Goal: Task Accomplishment & Management: Manage account settings

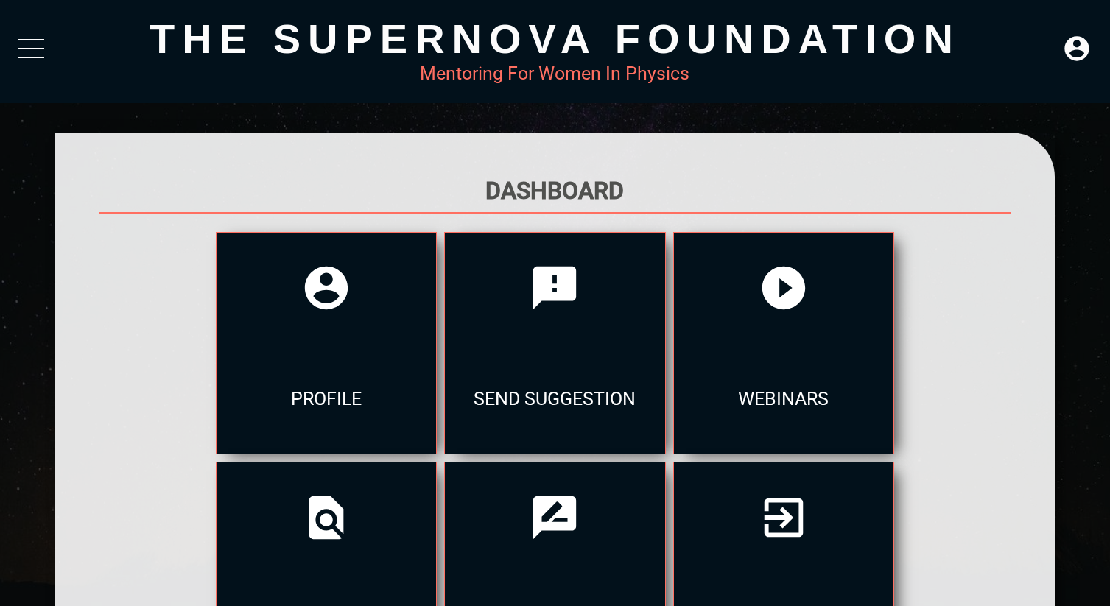
click at [27, 55] on div at bounding box center [31, 52] width 26 height 27
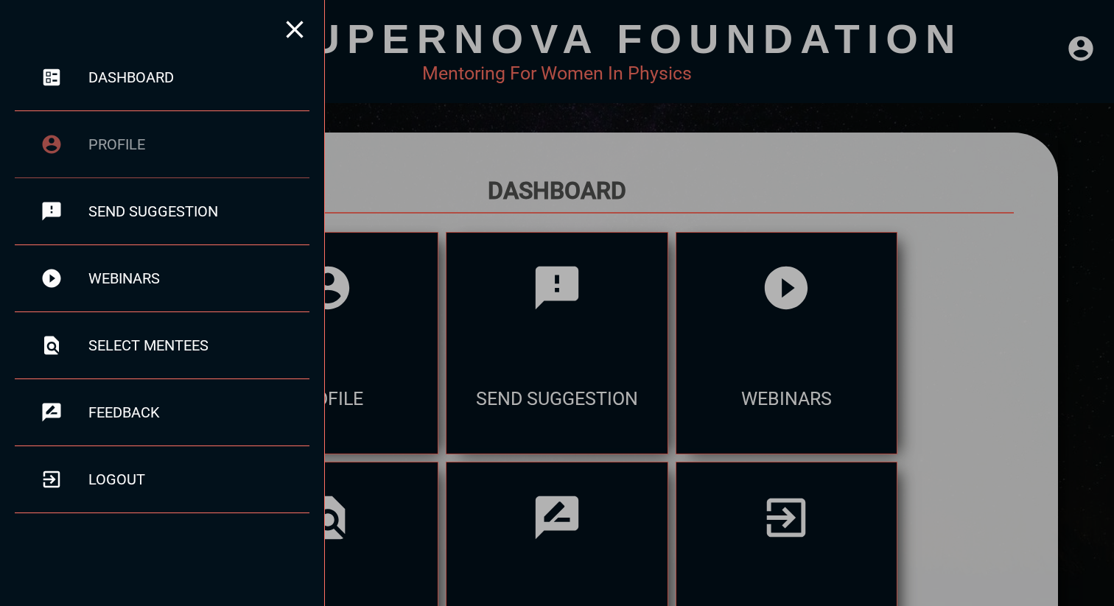
click at [159, 136] on div "profile" at bounding box center [198, 145] width 221 height 18
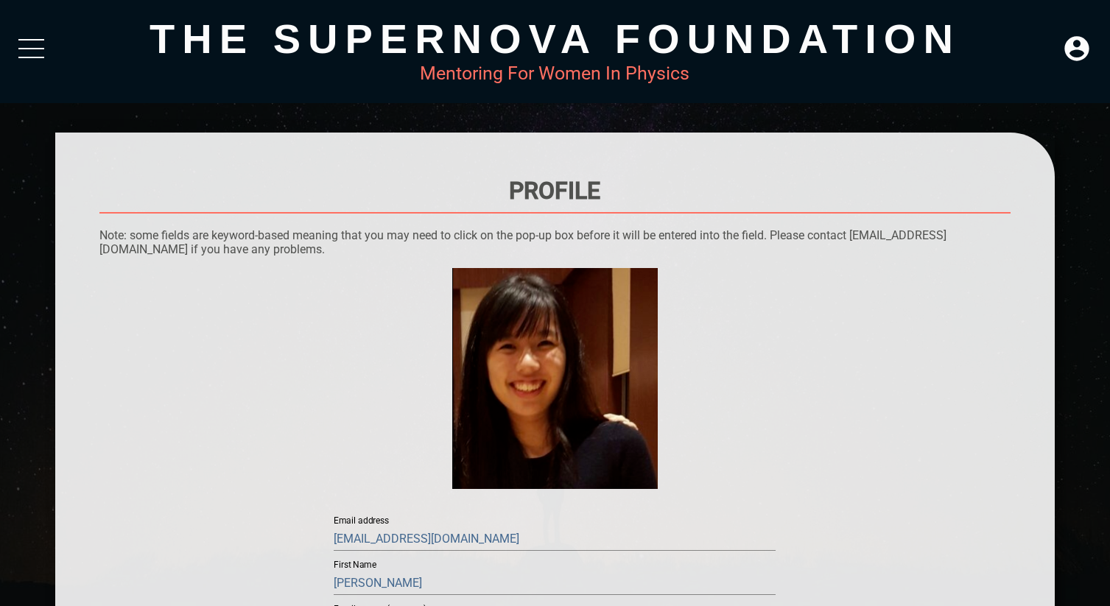
click at [14, 35] on div "The Supernova Foundation Mentoring For Women In Physics" at bounding box center [555, 51] width 1110 height 103
click at [28, 52] on div at bounding box center [31, 52] width 26 height 27
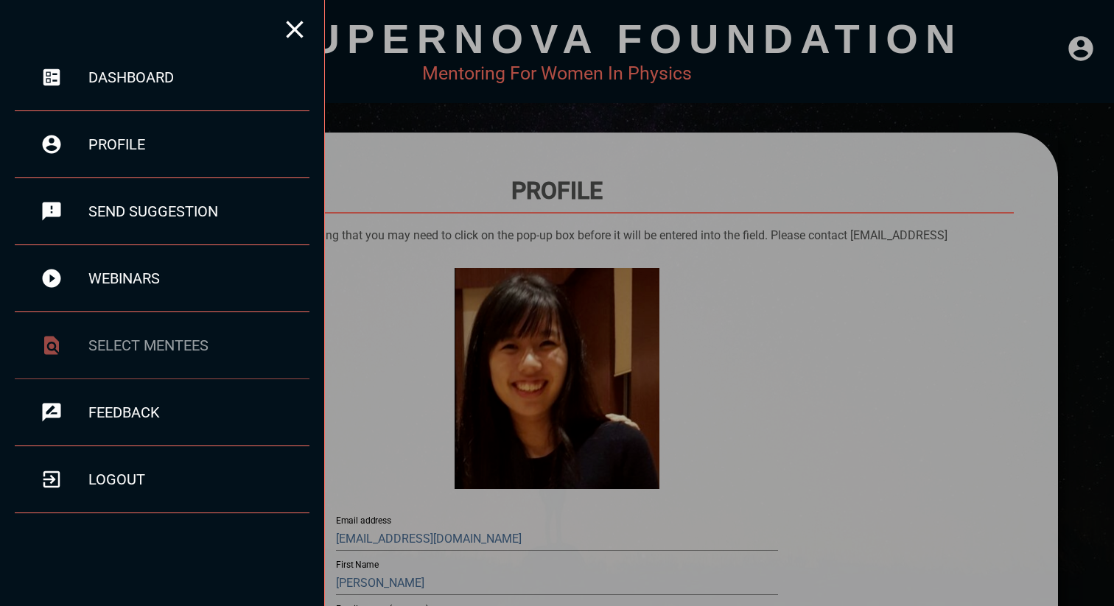
click at [191, 330] on div "select mentees" at bounding box center [162, 345] width 295 height 67
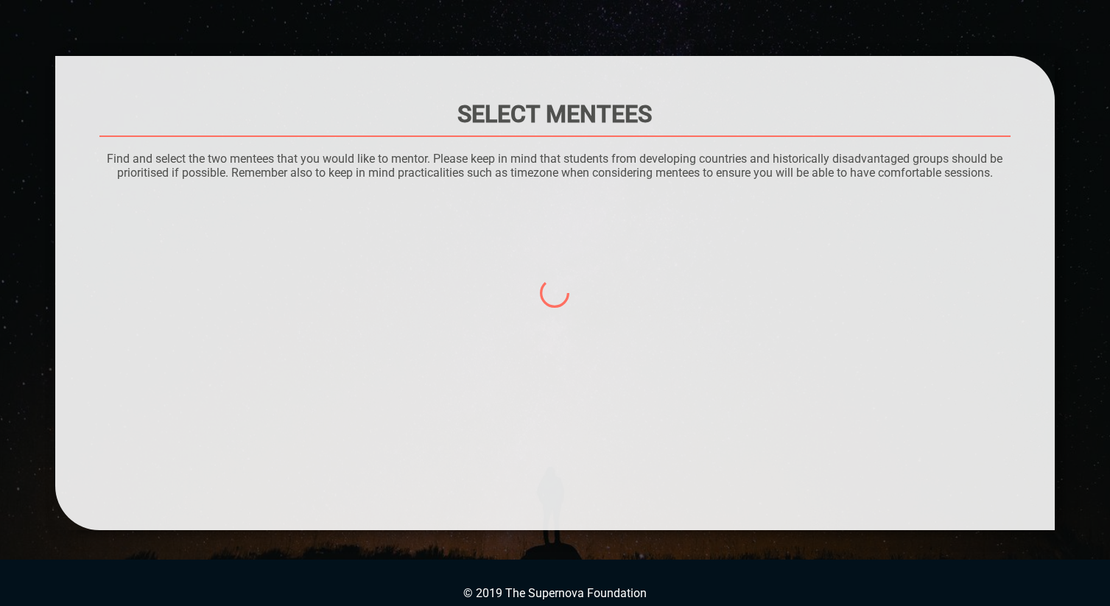
scroll to position [94, 0]
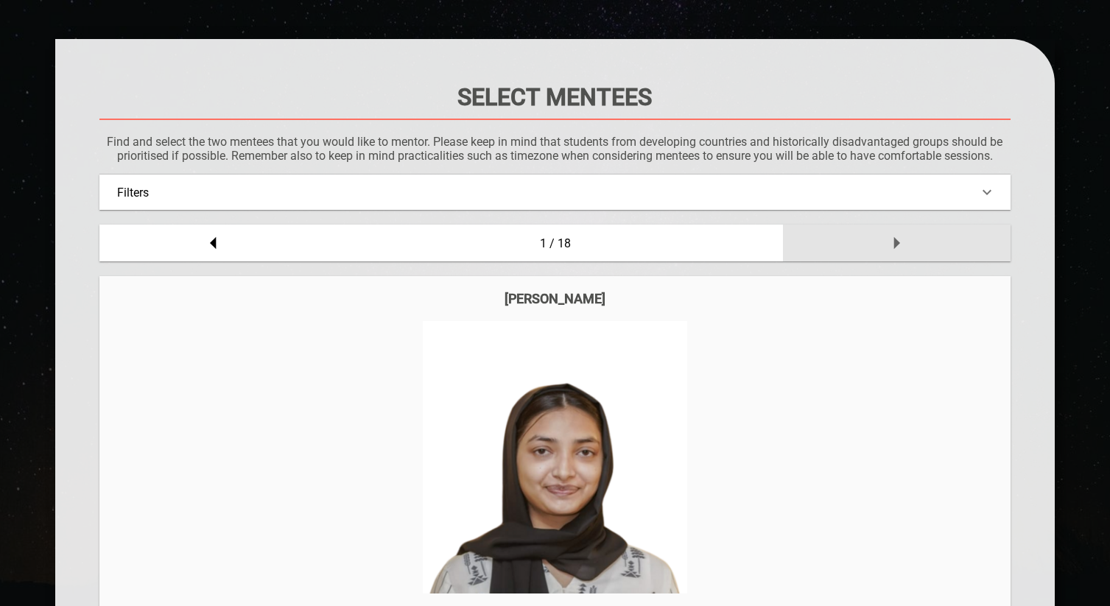
click at [904, 225] on div at bounding box center [897, 243] width 228 height 37
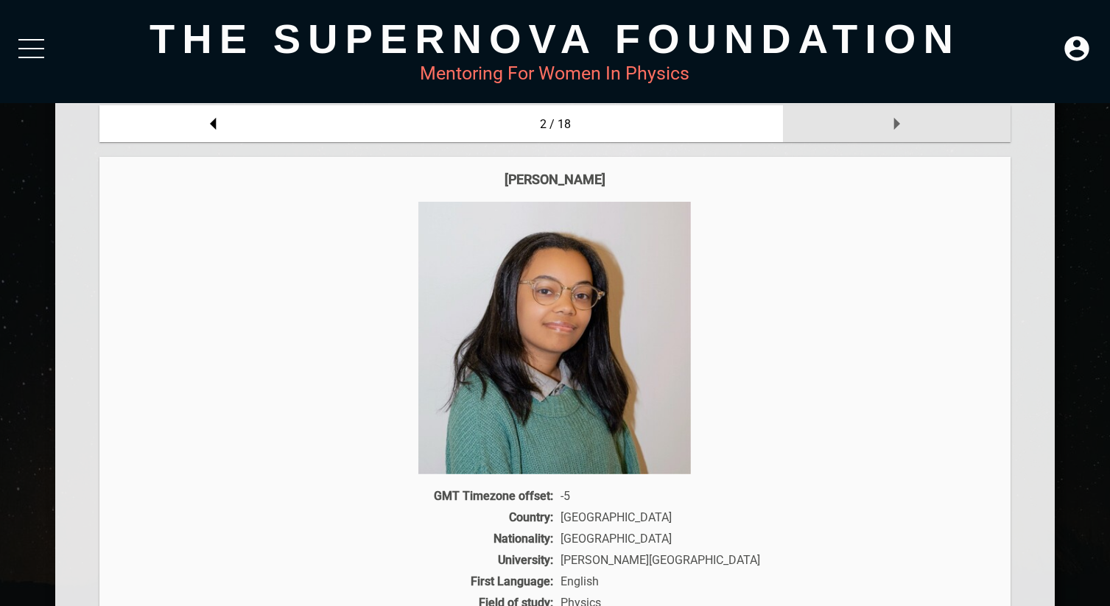
scroll to position [214, 0]
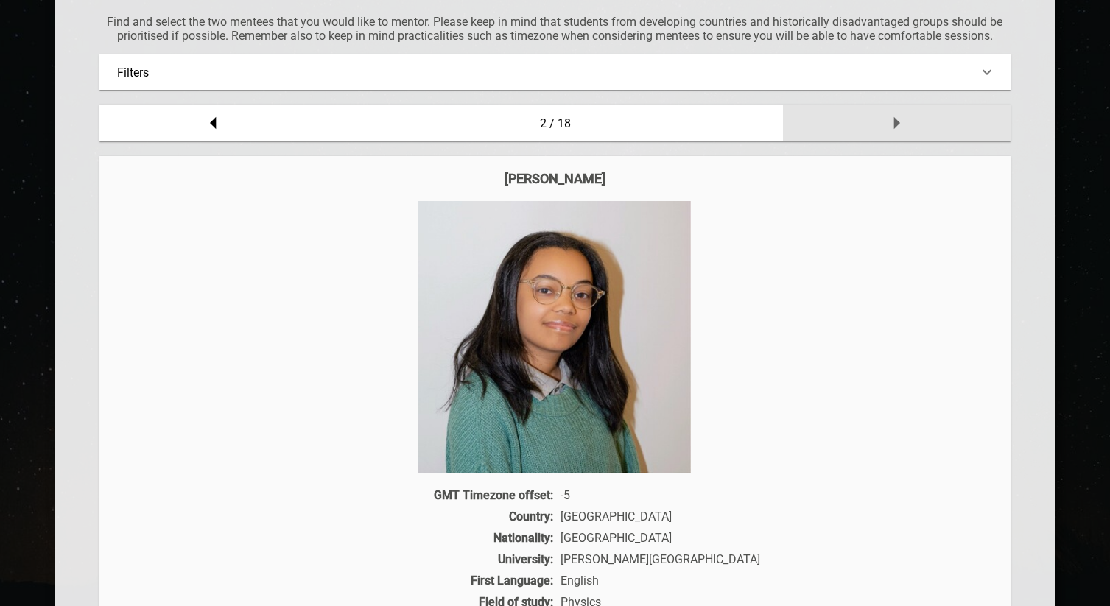
click at [921, 130] on div at bounding box center [897, 123] width 228 height 37
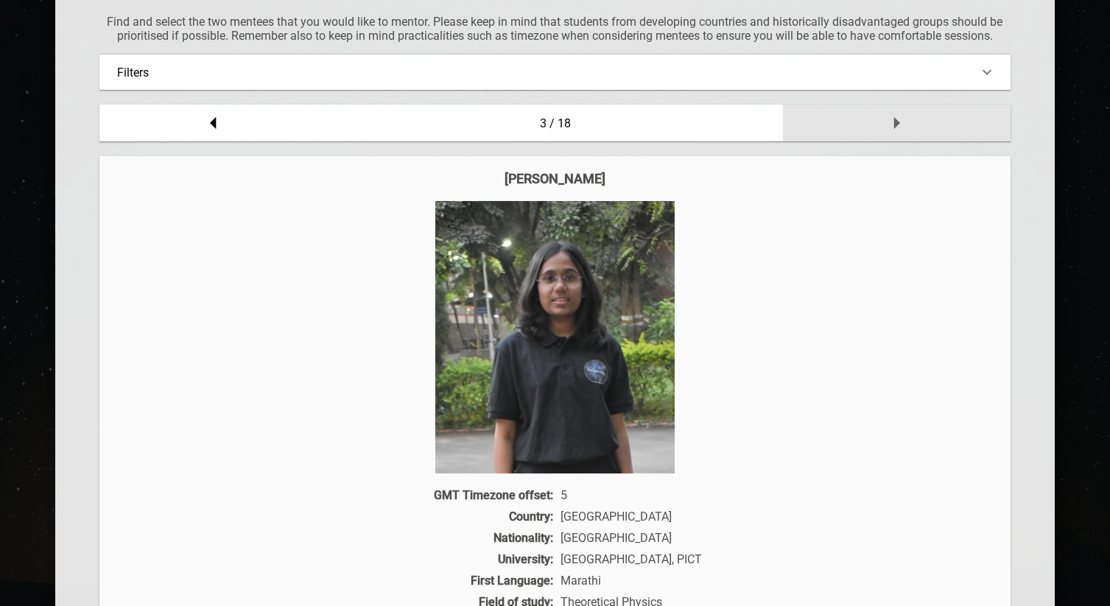
click at [921, 130] on div at bounding box center [897, 123] width 228 height 37
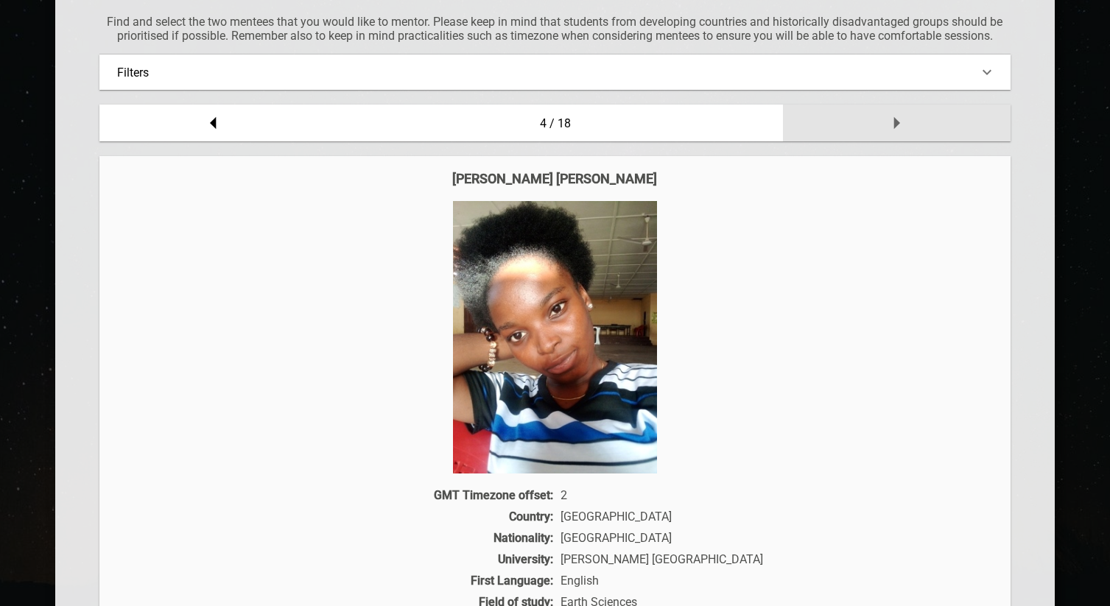
click at [921, 130] on div at bounding box center [897, 123] width 228 height 37
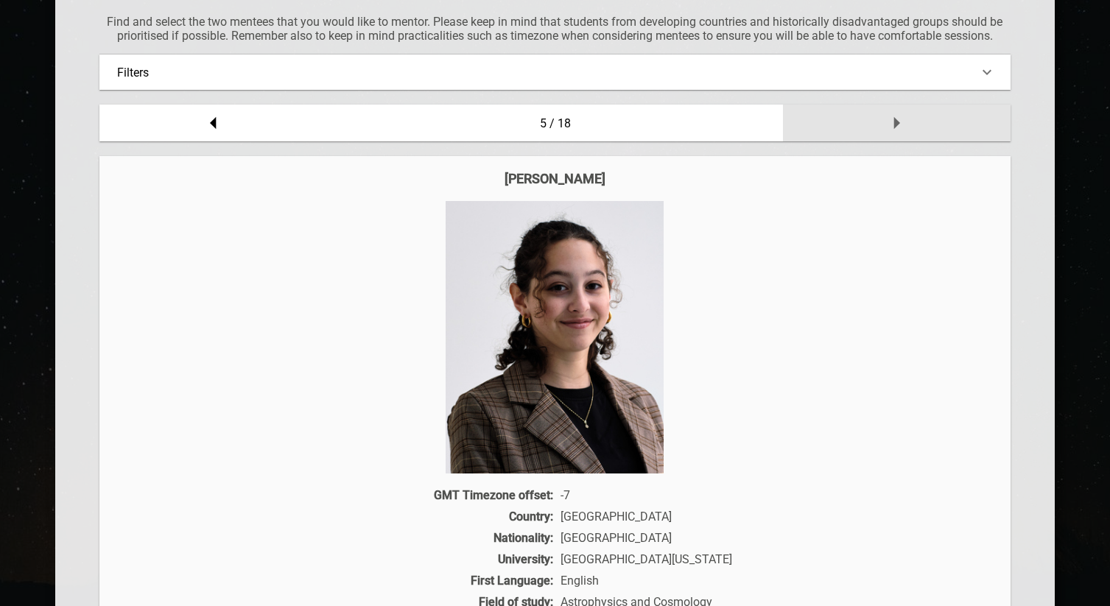
click at [921, 130] on div at bounding box center [897, 123] width 228 height 37
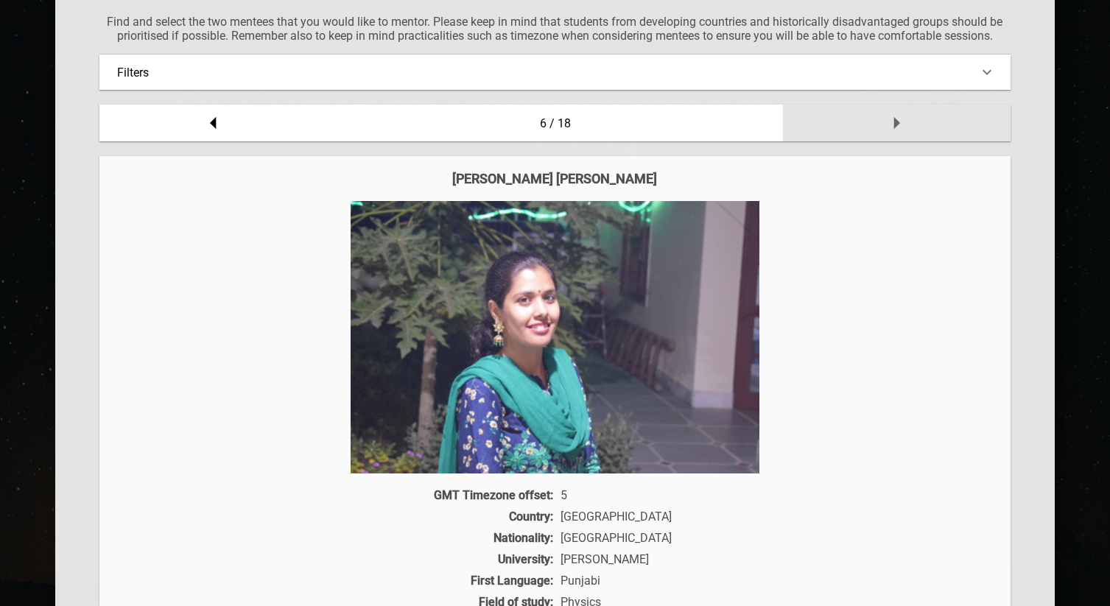
click at [921, 130] on div at bounding box center [897, 123] width 228 height 37
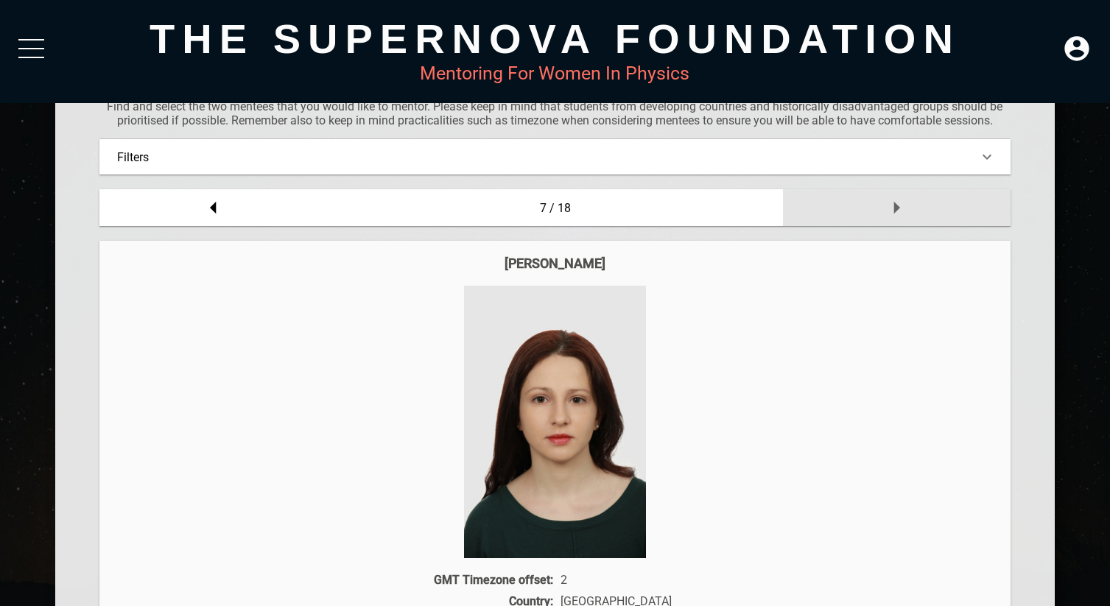
scroll to position [0, 0]
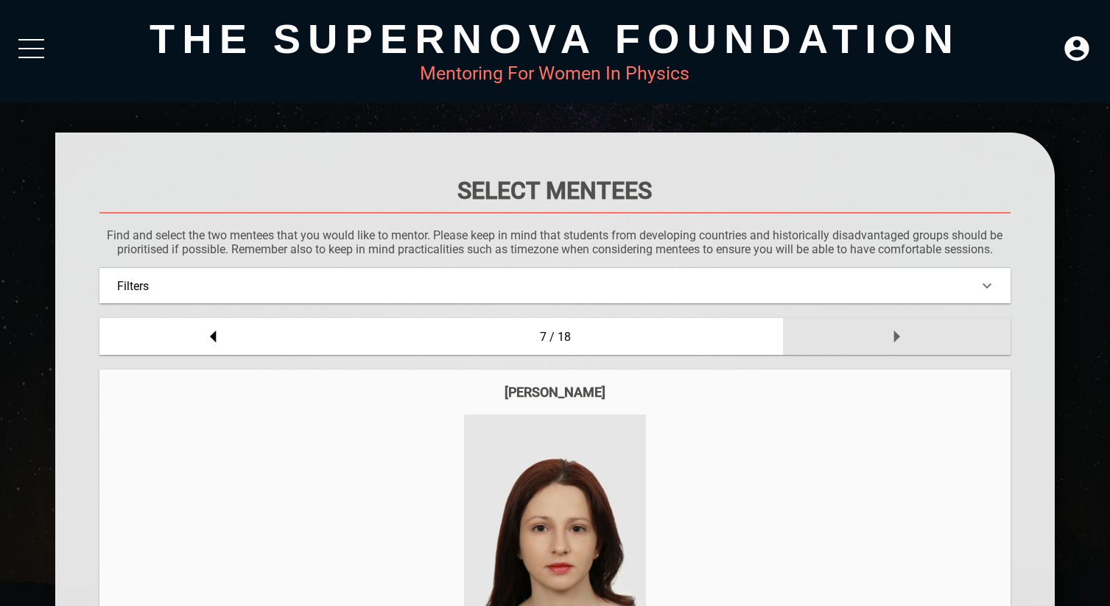
click at [883, 328] on icon at bounding box center [896, 336] width 29 height 29
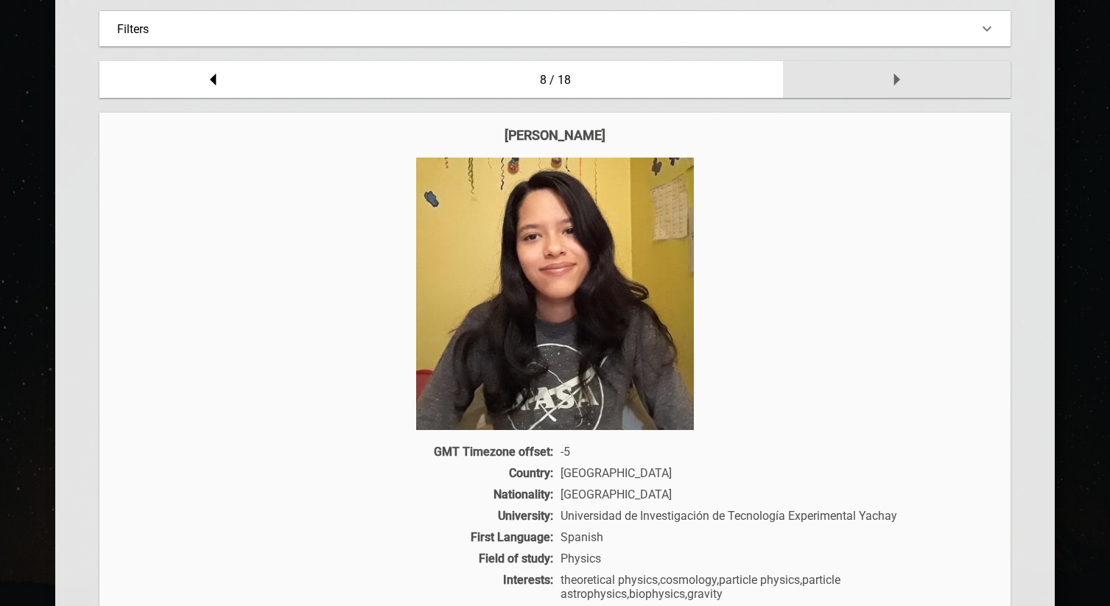
scroll to position [286, 0]
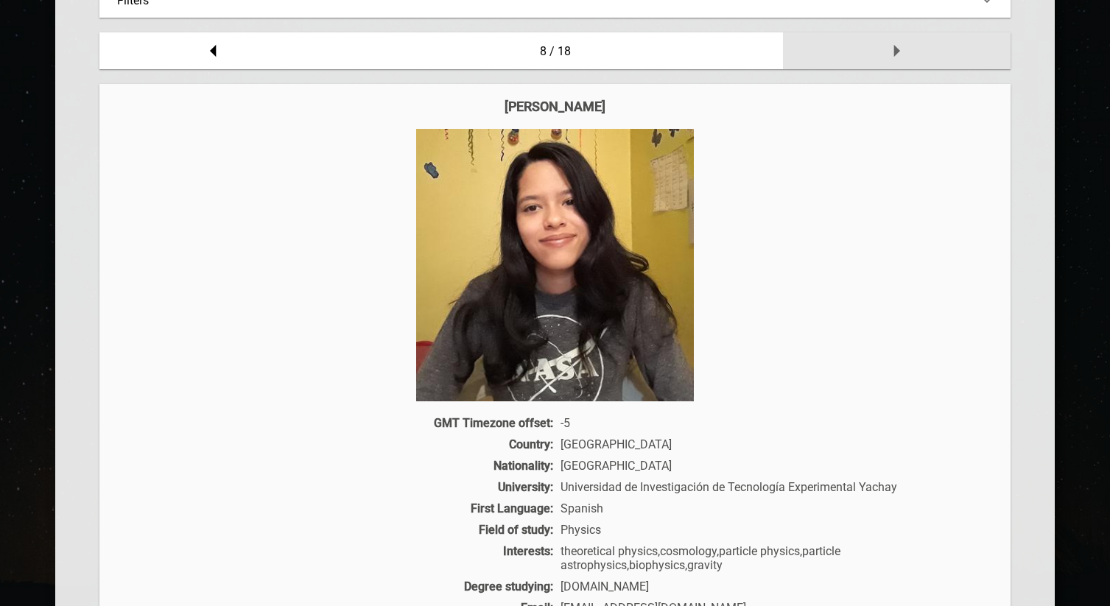
click at [887, 63] on icon at bounding box center [896, 50] width 29 height 29
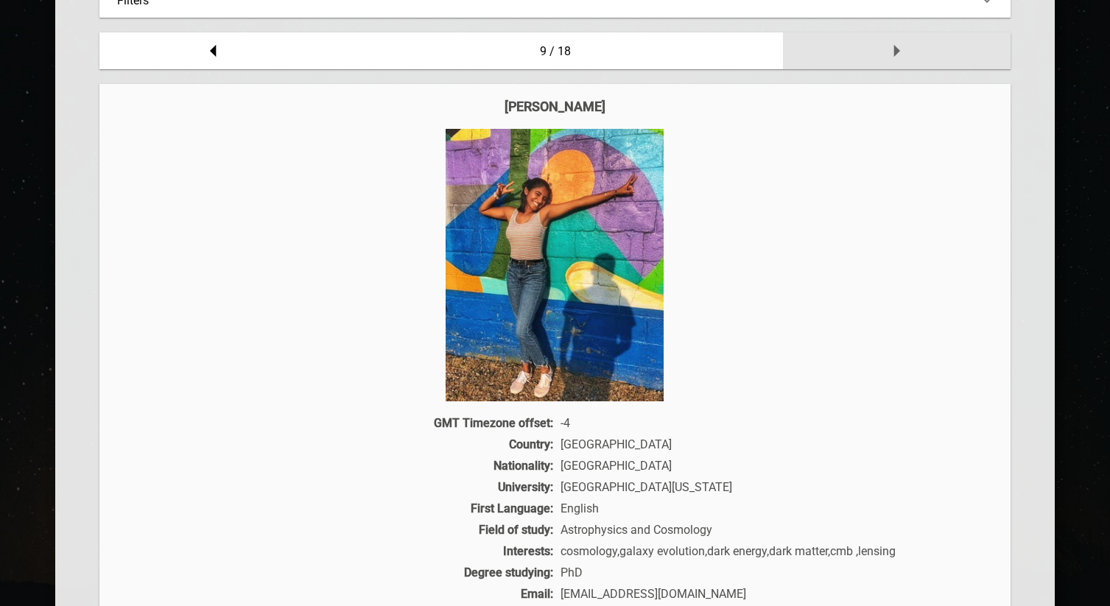
click at [887, 63] on icon at bounding box center [896, 50] width 29 height 29
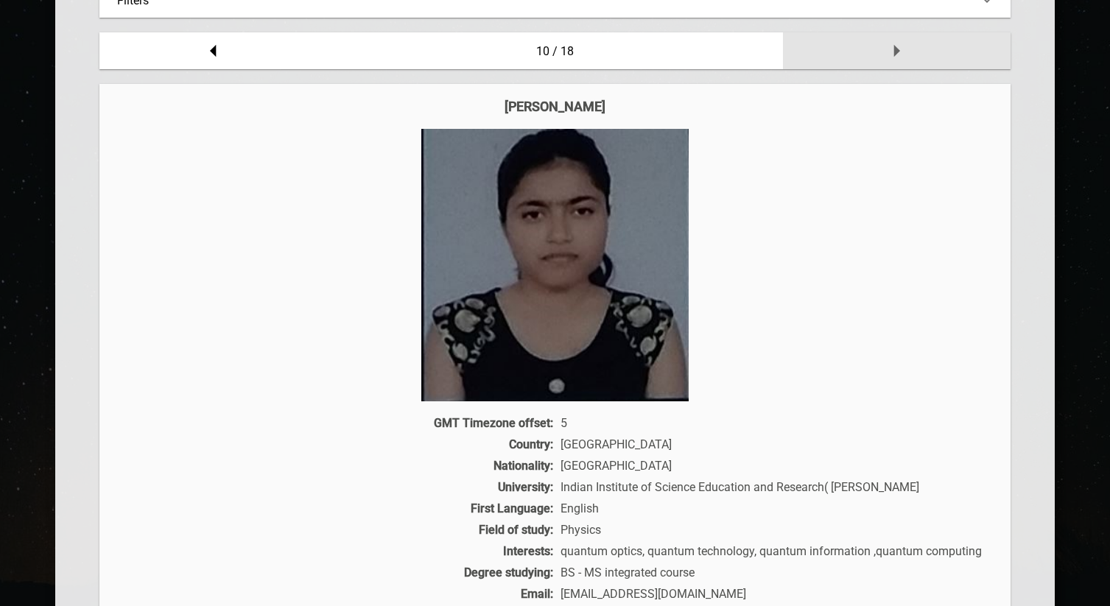
click at [887, 63] on icon at bounding box center [896, 50] width 29 height 29
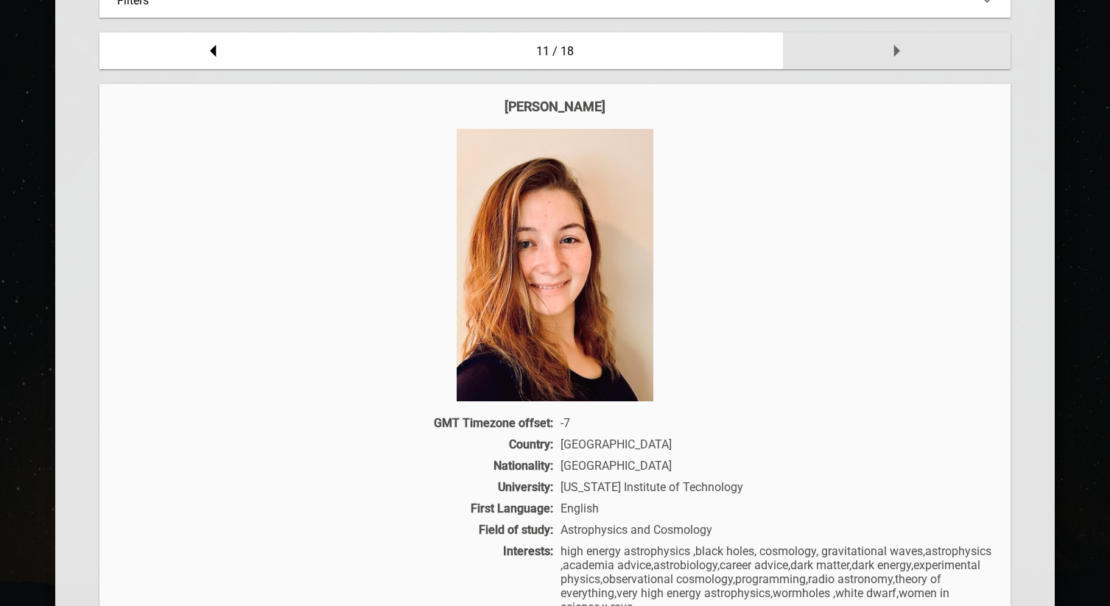
click at [887, 63] on icon at bounding box center [896, 50] width 29 height 29
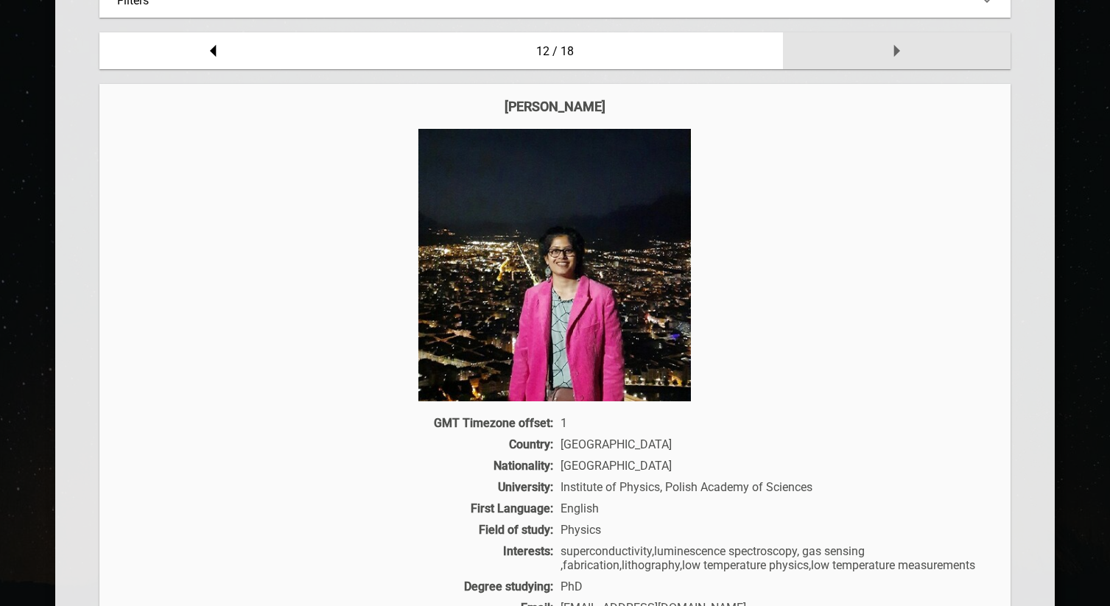
click at [887, 63] on icon at bounding box center [896, 50] width 29 height 29
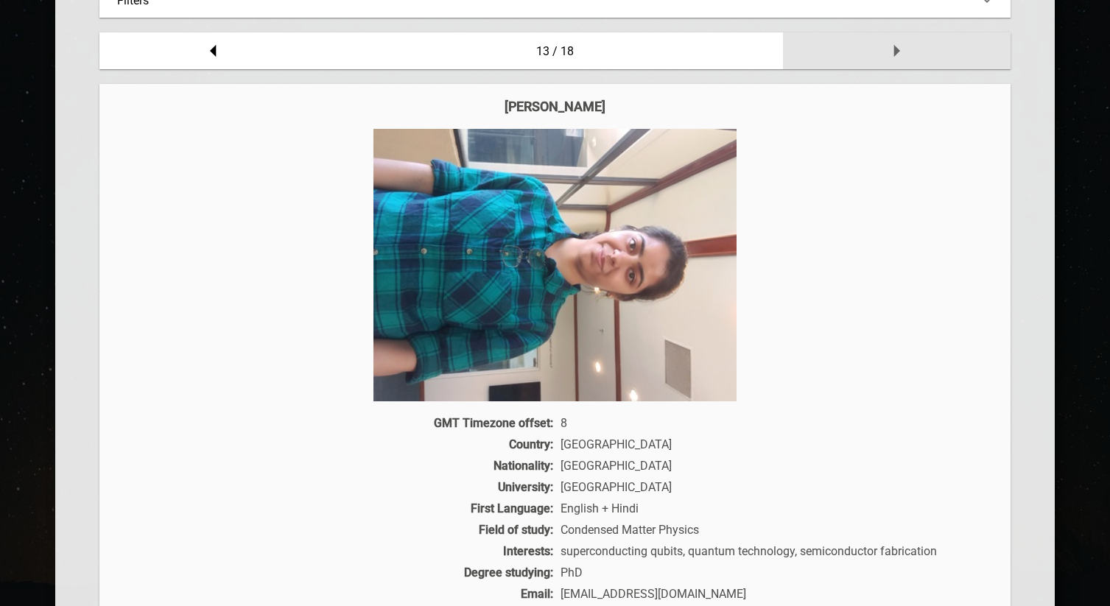
click at [887, 63] on icon at bounding box center [896, 50] width 29 height 29
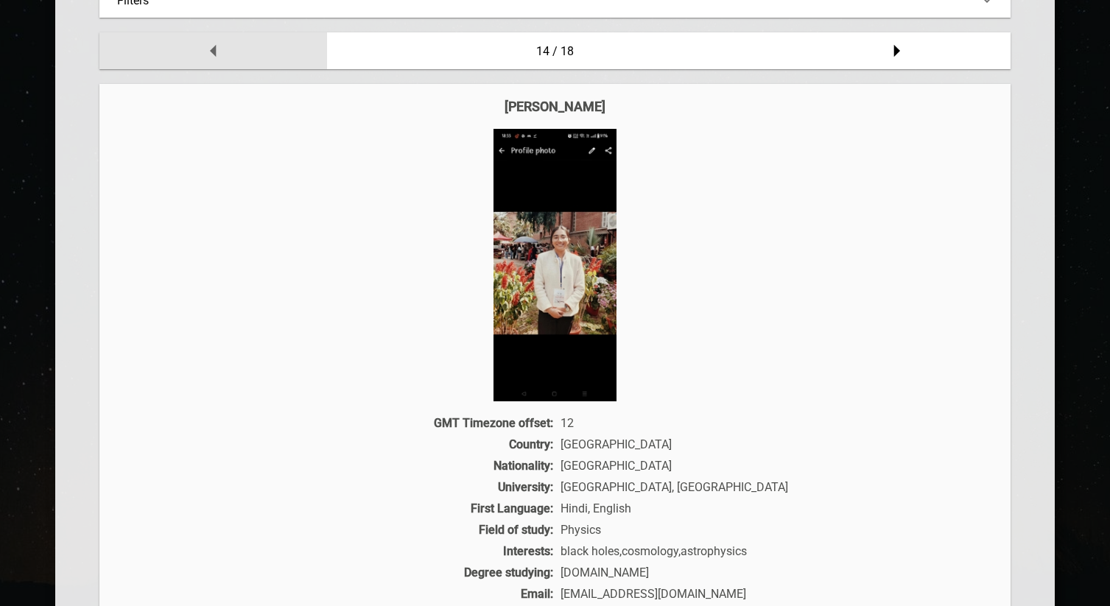
click at [234, 39] on div at bounding box center [213, 50] width 228 height 37
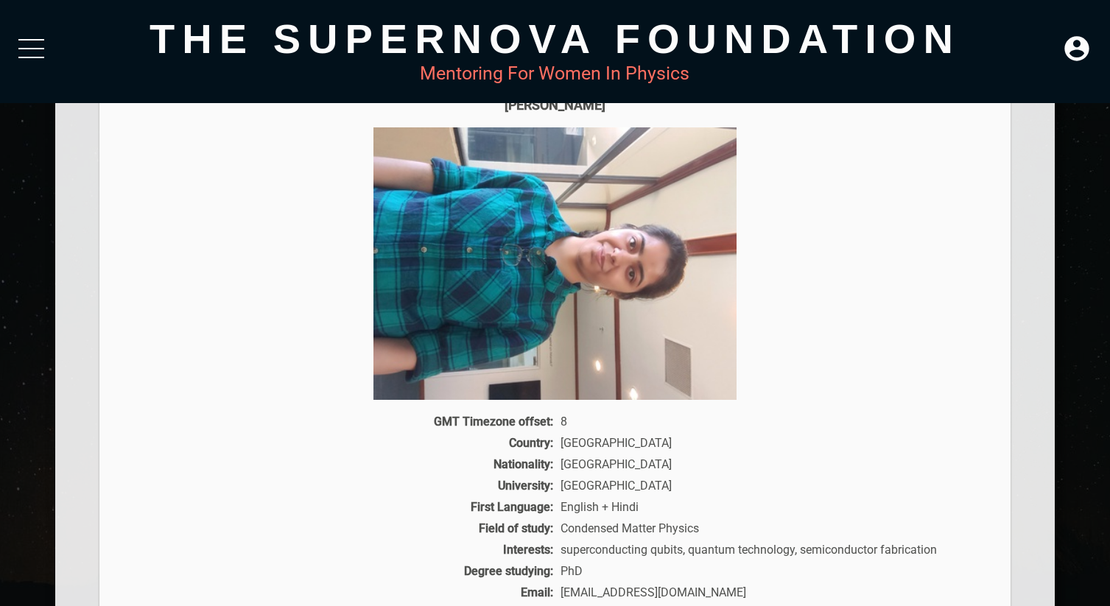
scroll to position [106, 0]
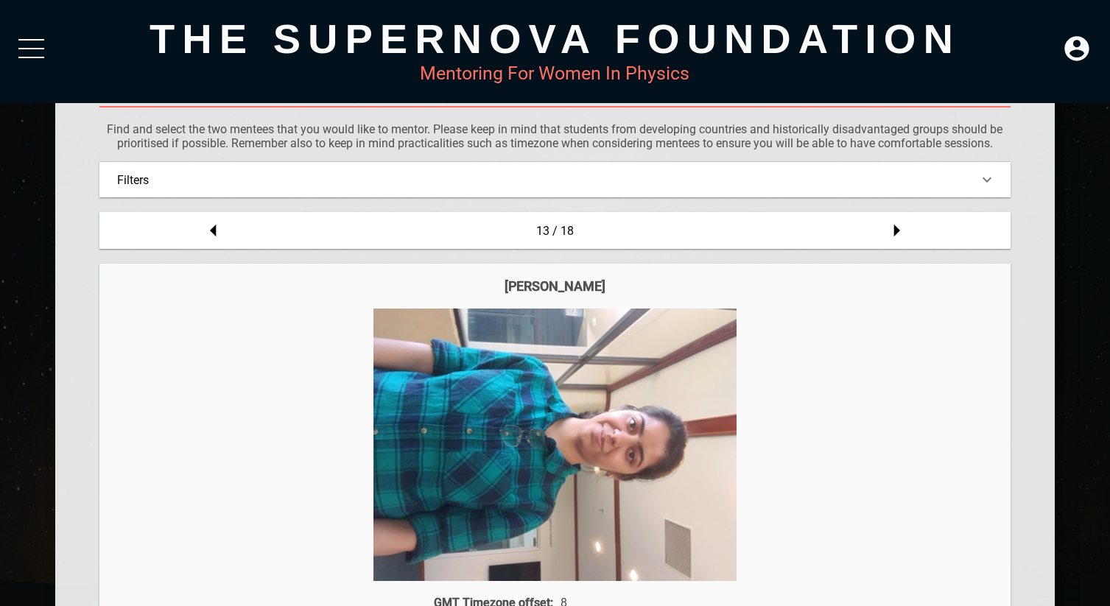
click at [955, 162] on div "Filters" at bounding box center [554, 179] width 911 height 35
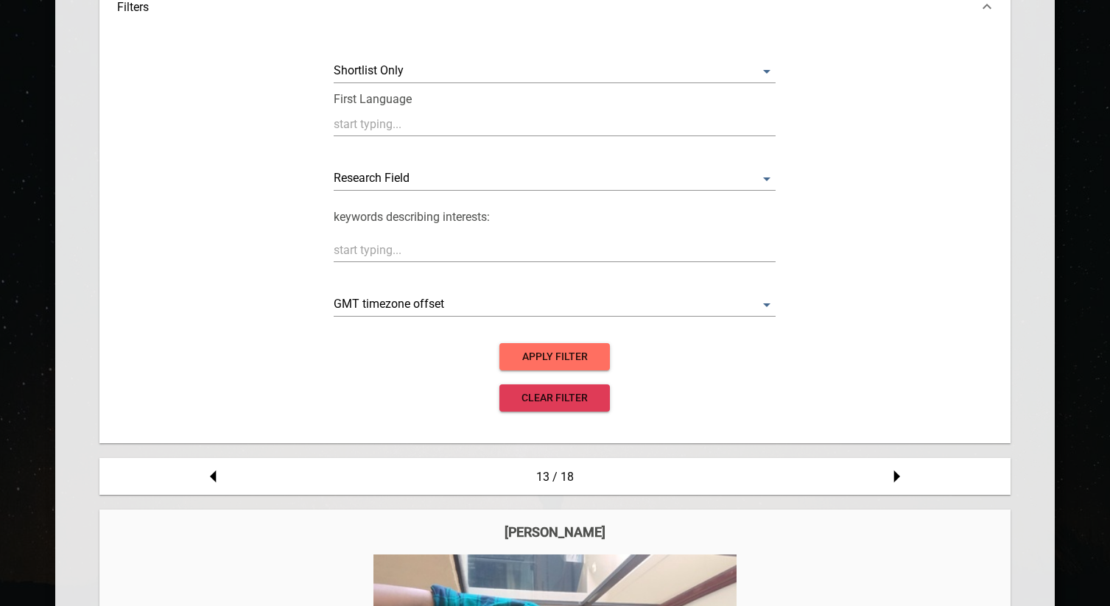
scroll to position [541, 0]
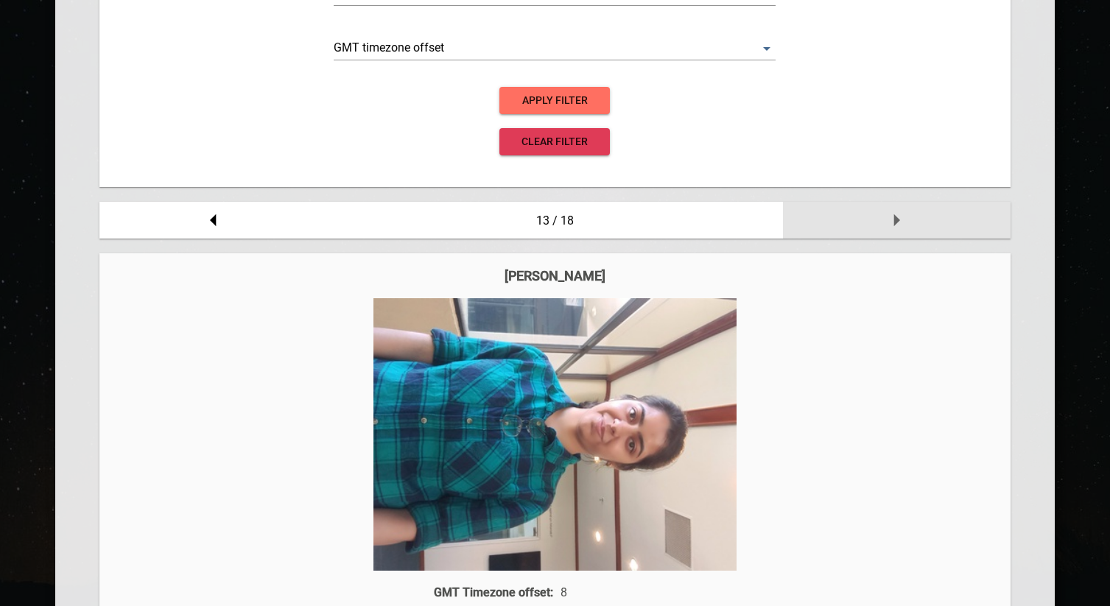
click at [930, 214] on div at bounding box center [897, 220] width 228 height 37
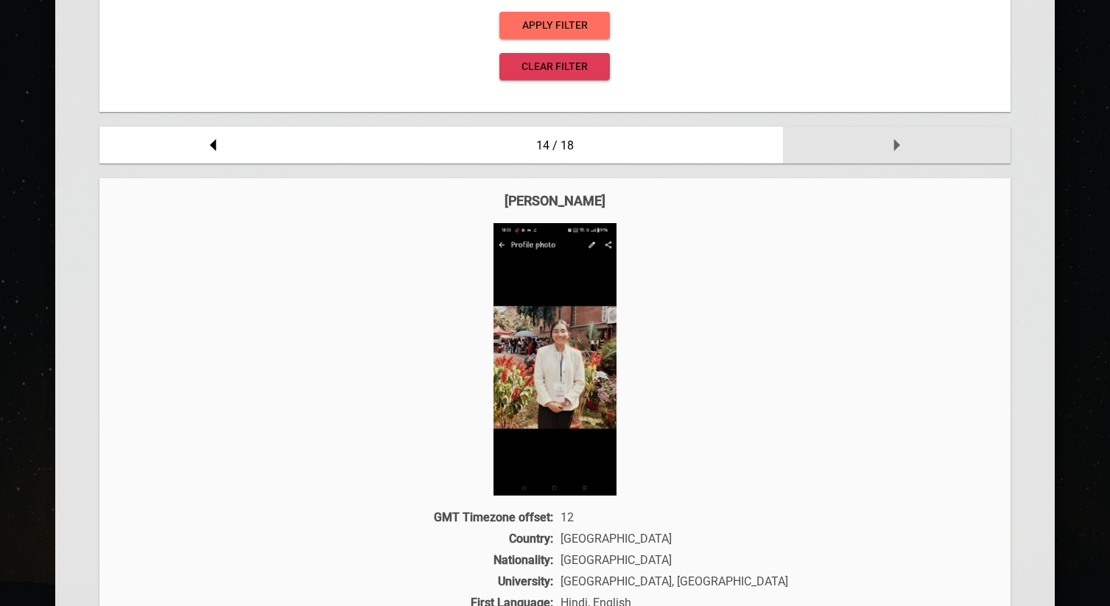
scroll to position [682, 0]
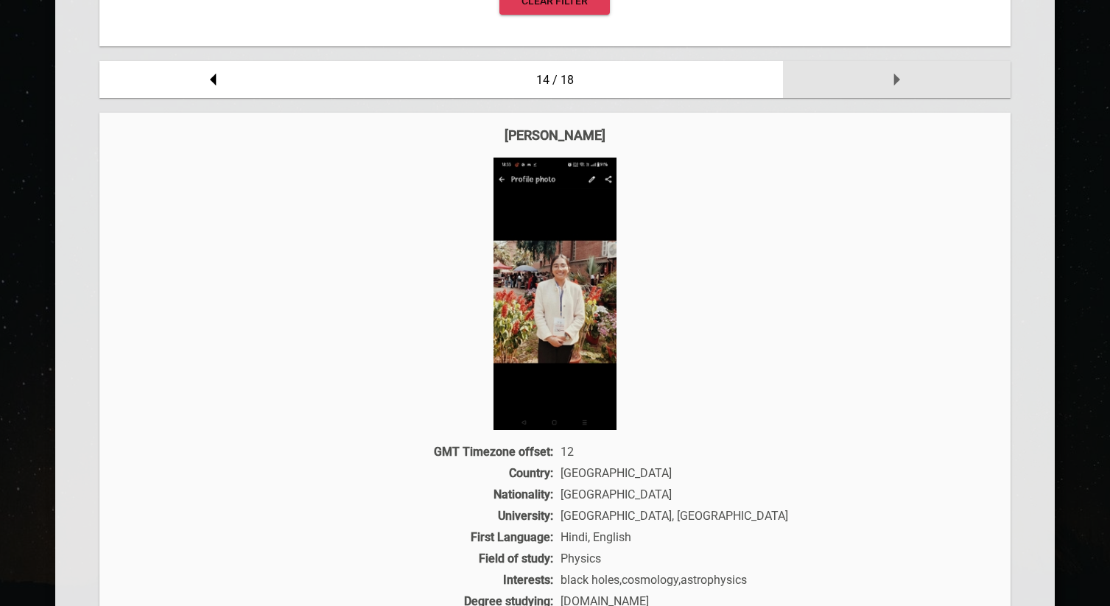
click at [902, 87] on icon at bounding box center [896, 79] width 29 height 29
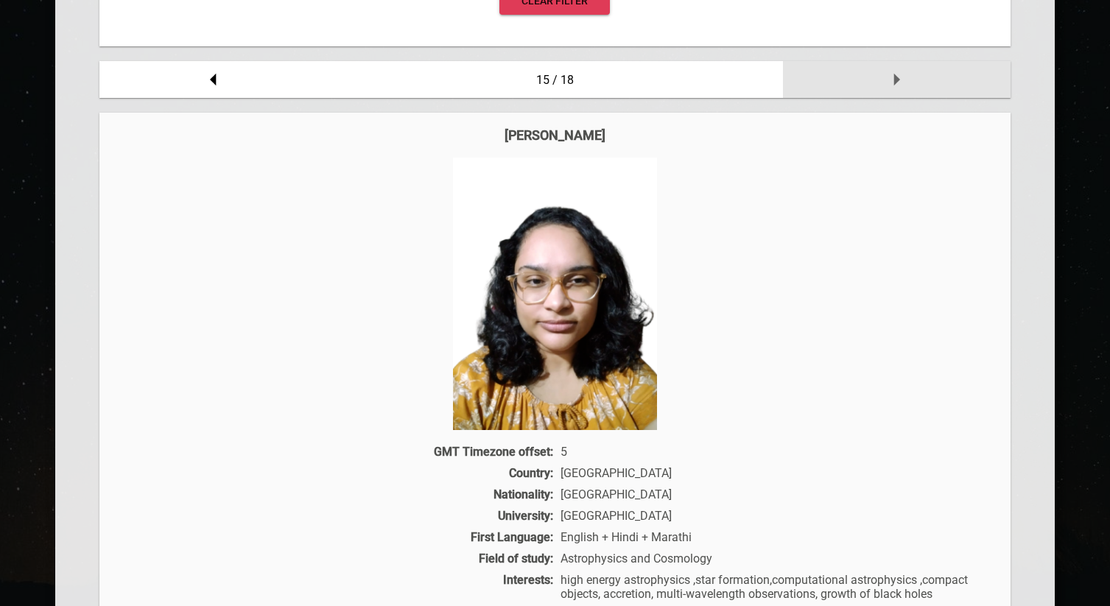
click at [902, 87] on icon at bounding box center [896, 79] width 29 height 29
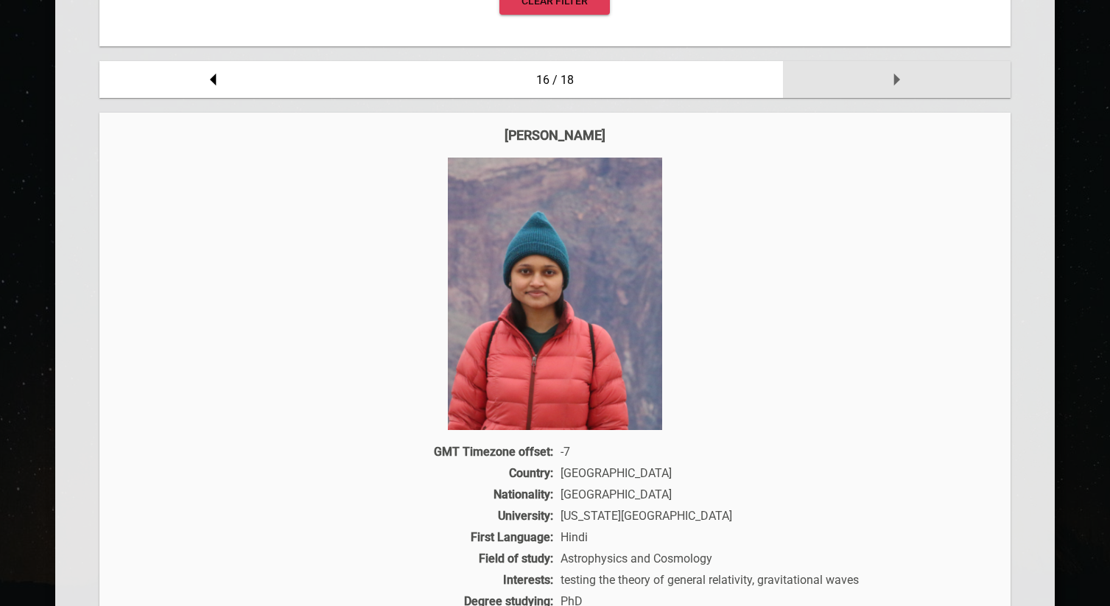
click at [902, 87] on icon at bounding box center [896, 79] width 29 height 29
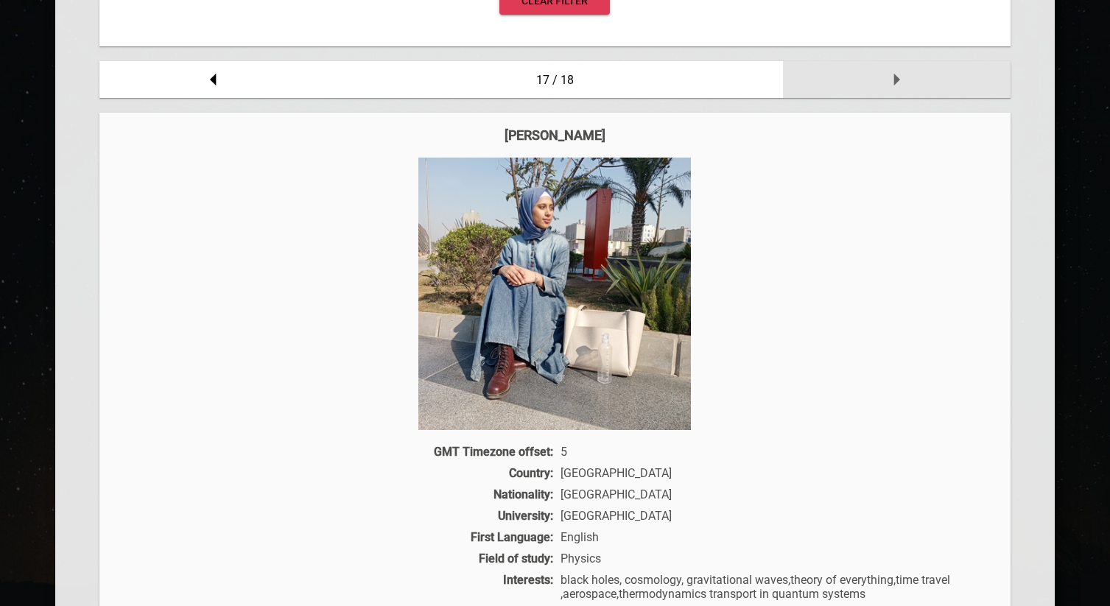
click at [902, 87] on icon at bounding box center [896, 79] width 29 height 29
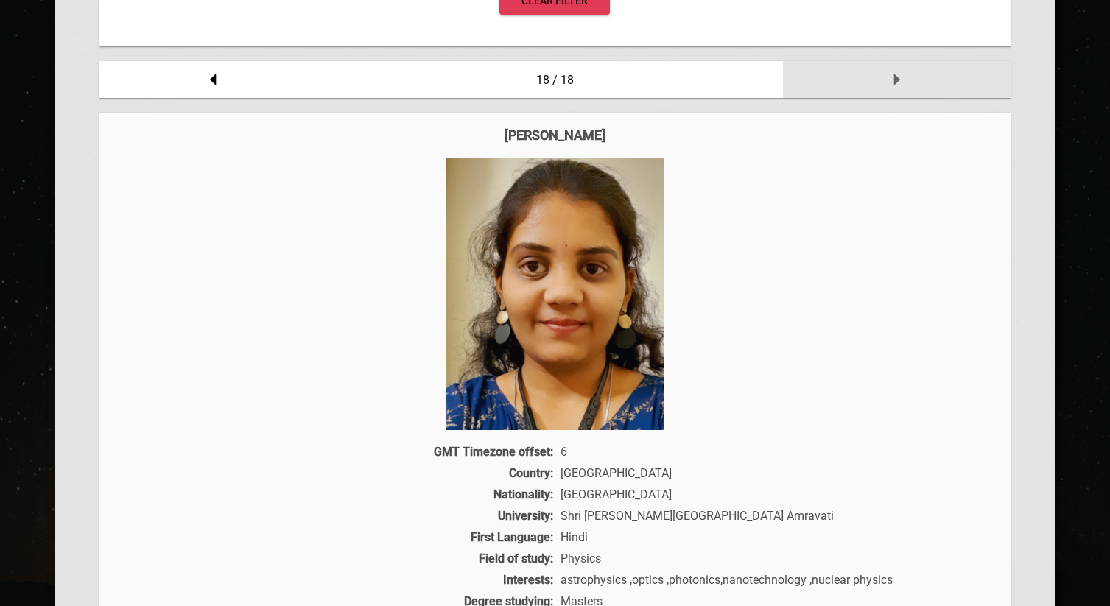
click at [902, 87] on icon at bounding box center [896, 79] width 29 height 29
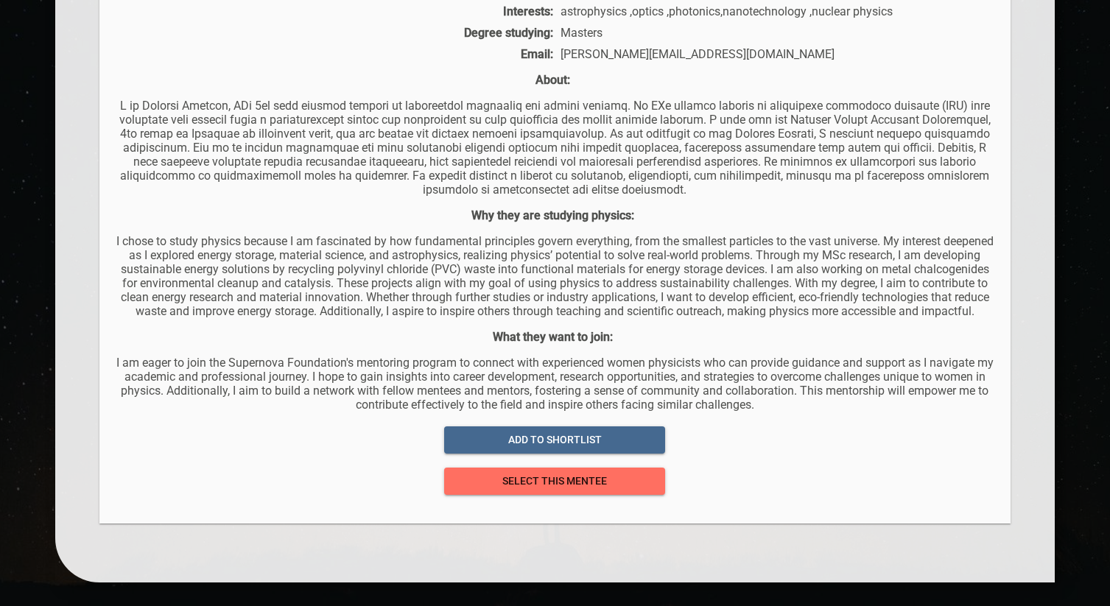
scroll to position [1252, 0]
